Goal: Task Accomplishment & Management: Complete application form

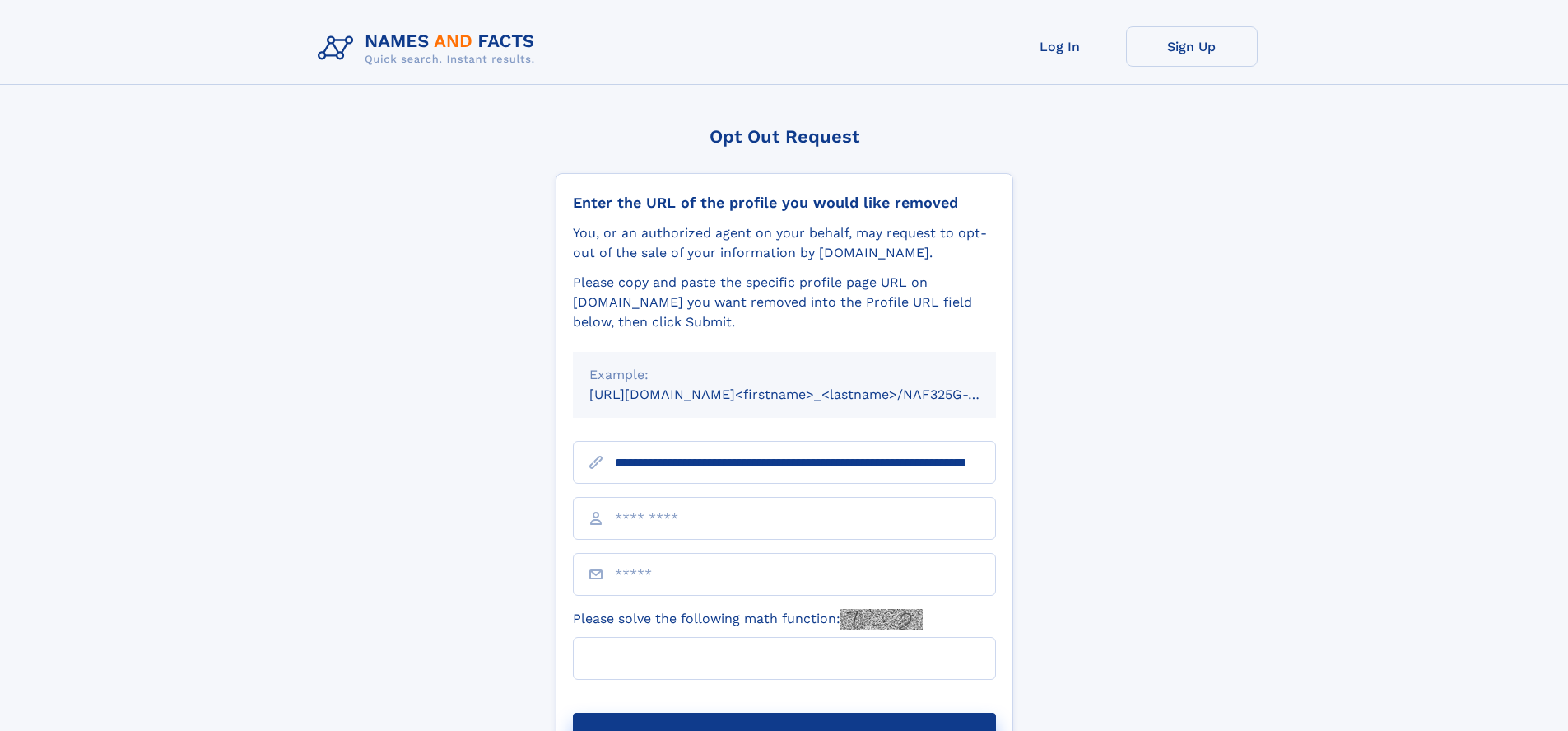
scroll to position [0, 145]
type input "**********"
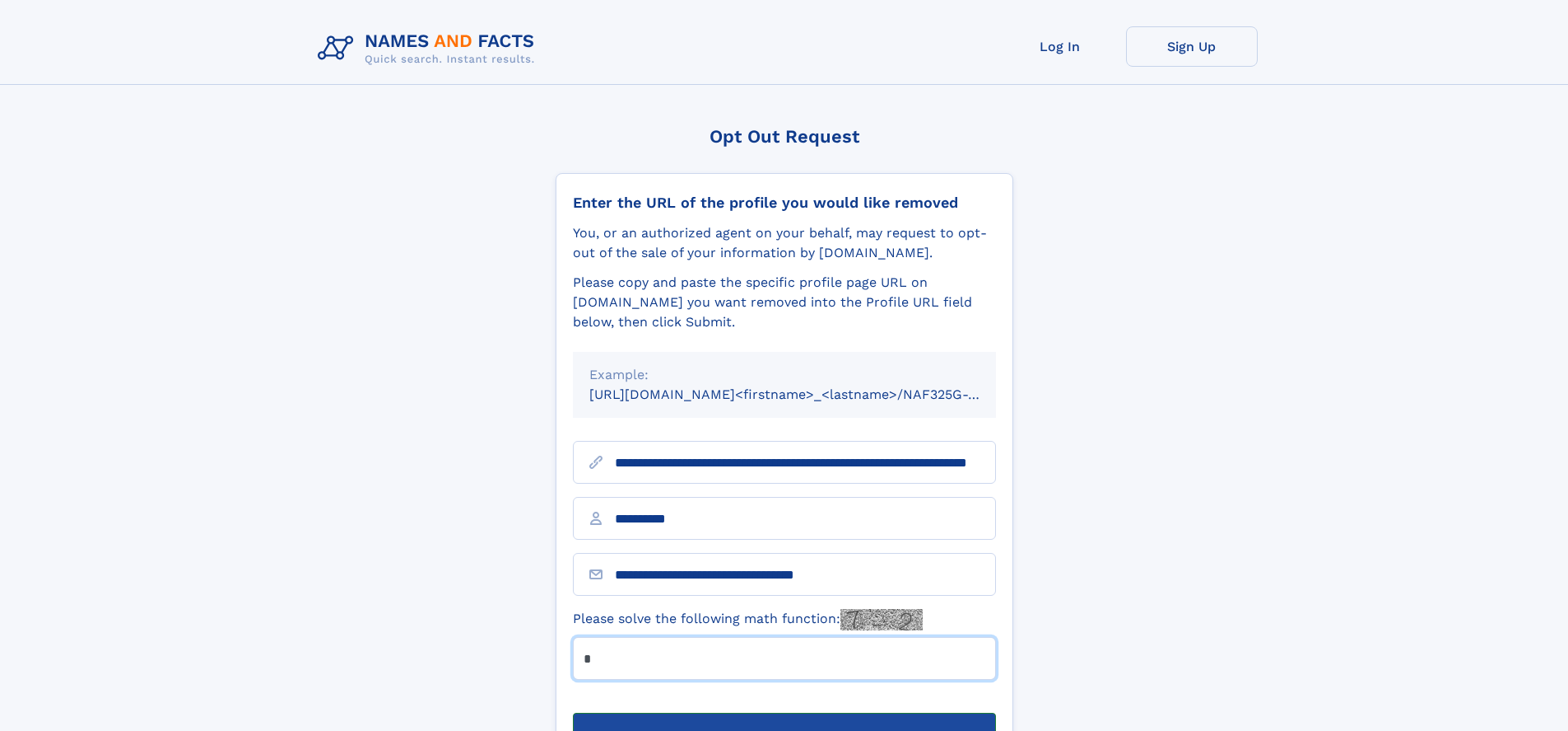
type input "*"
click at [784, 713] on button "Submit Opt Out Request" at bounding box center [784, 739] width 423 height 53
